Goal: Transaction & Acquisition: Obtain resource

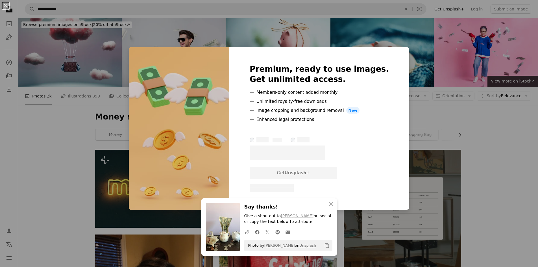
scroll to position [960, 0]
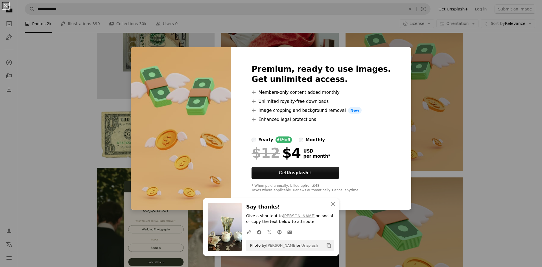
click at [36, 76] on div "An X shape Premium, ready to use images. Get unlimited access. A plus sign Memb…" at bounding box center [271, 133] width 542 height 267
